Goal: Information Seeking & Learning: Learn about a topic

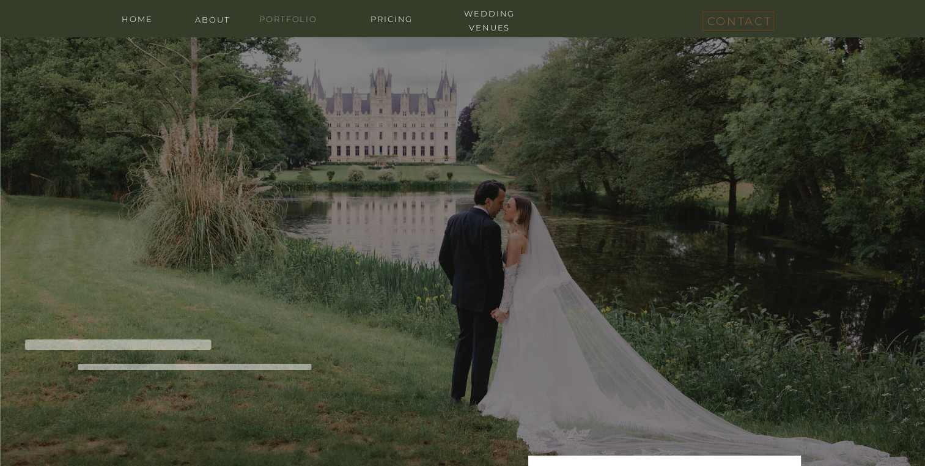
click at [290, 16] on nav "portfolio" at bounding box center [288, 18] width 73 height 12
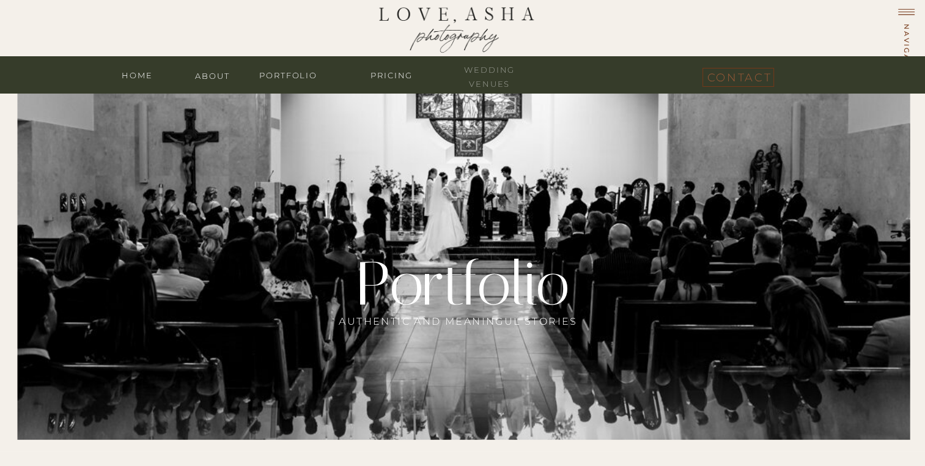
click at [506, 67] on nav "wedding venues" at bounding box center [489, 69] width 73 height 12
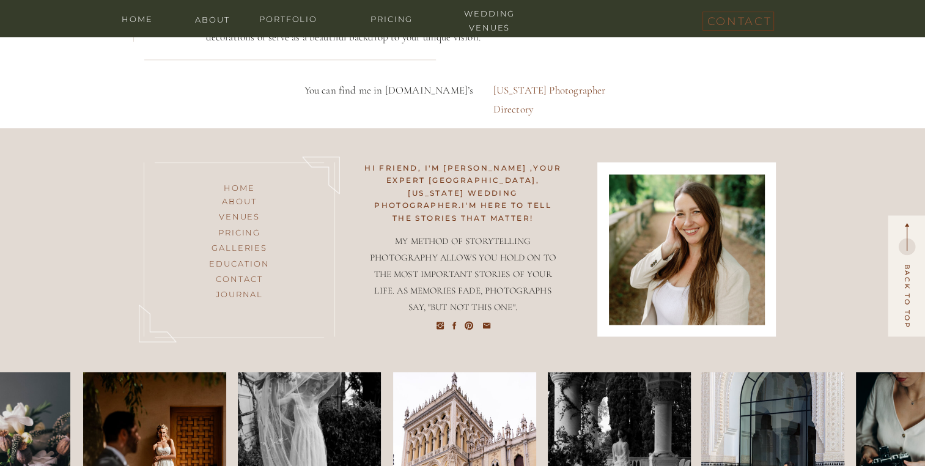
scroll to position [6581, 0]
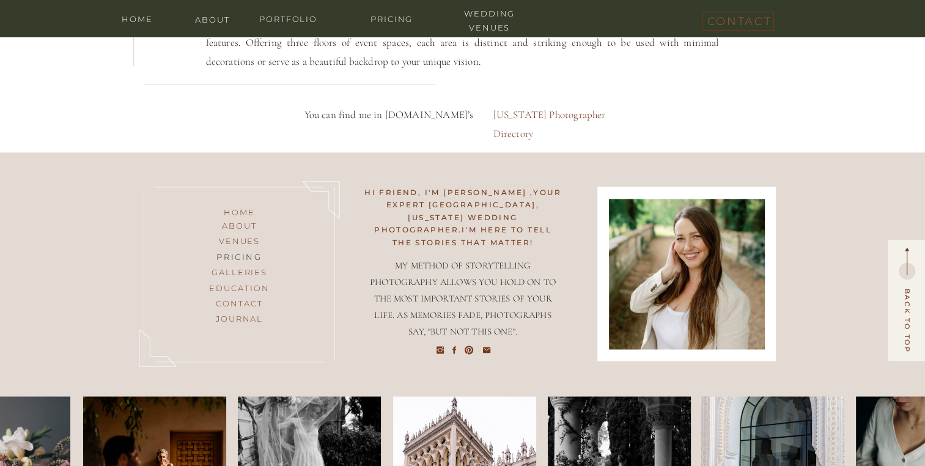
click at [237, 254] on h3 "pricing" at bounding box center [239, 257] width 99 height 15
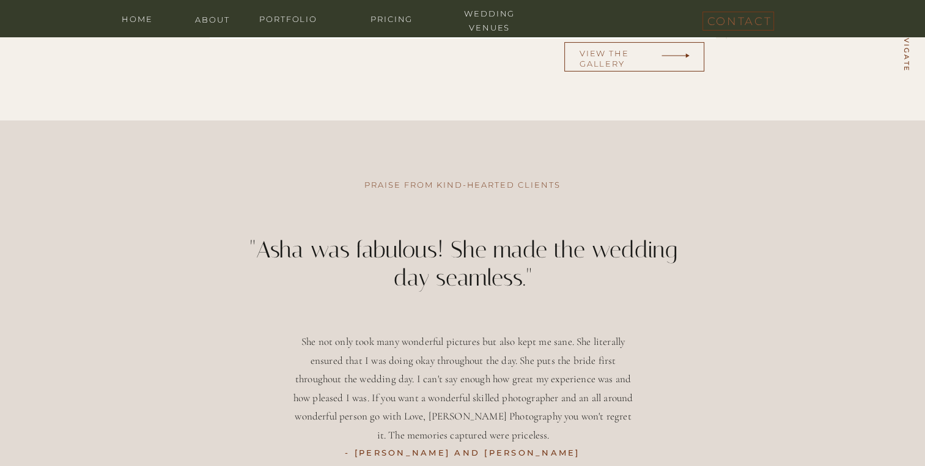
scroll to position [4306, 0]
